Goal: Check status: Check status

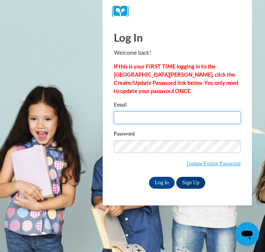
click at [176, 120] on input "Email" at bounding box center [177, 117] width 127 height 13
type input "[EMAIL_ADDRESS][DOMAIN_NAME]"
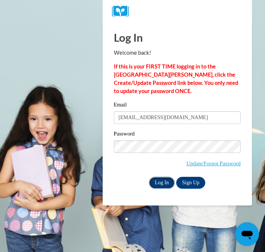
click at [166, 182] on input "Log In" at bounding box center [162, 183] width 26 height 12
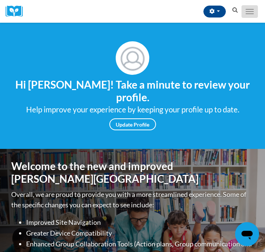
click at [243, 14] on button "Toggle navigation" at bounding box center [249, 11] width 16 height 13
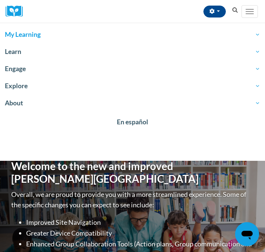
click at [56, 35] on span "My Learning" at bounding box center [132, 34] width 255 height 9
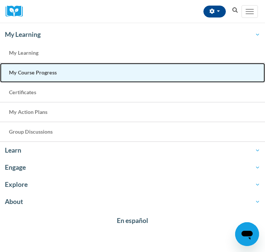
click at [47, 73] on span "My Course Progress" at bounding box center [33, 72] width 48 height 6
